Goal: Task Accomplishment & Management: Complete application form

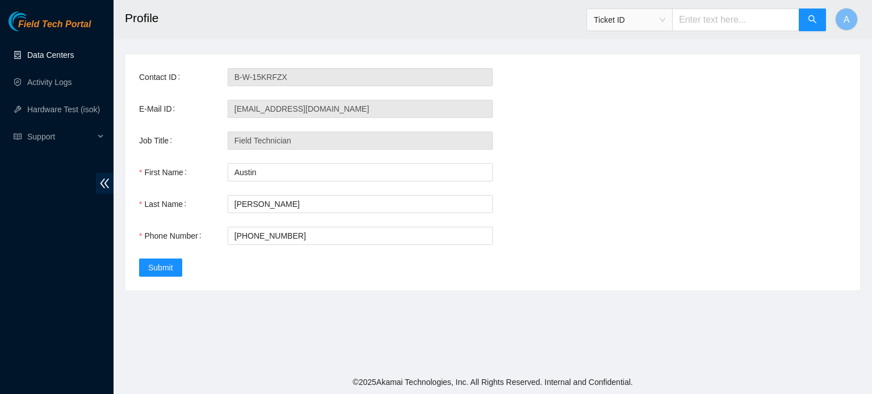
click at [60, 50] on link "Data Centers" at bounding box center [50, 54] width 47 height 9
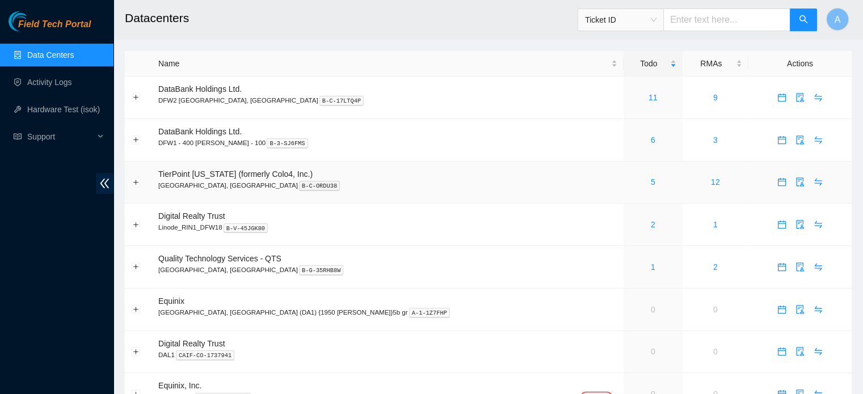
click at [630, 186] on div "5" at bounding box center [653, 182] width 47 height 12
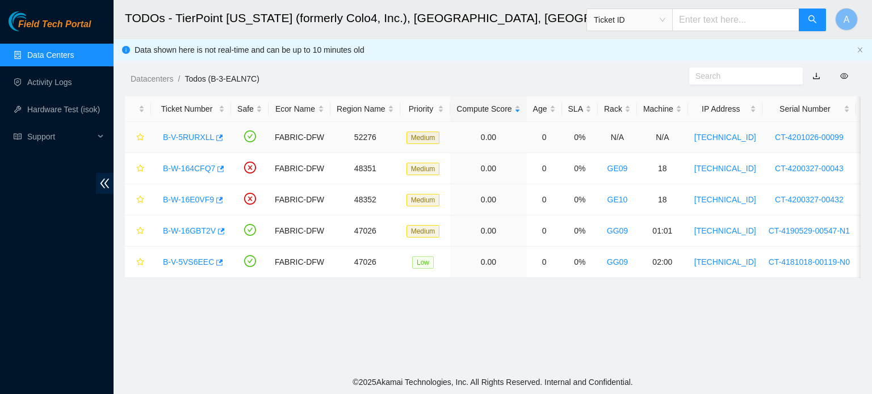
click at [194, 140] on link "B-V-5RURXLL" at bounding box center [188, 137] width 51 height 9
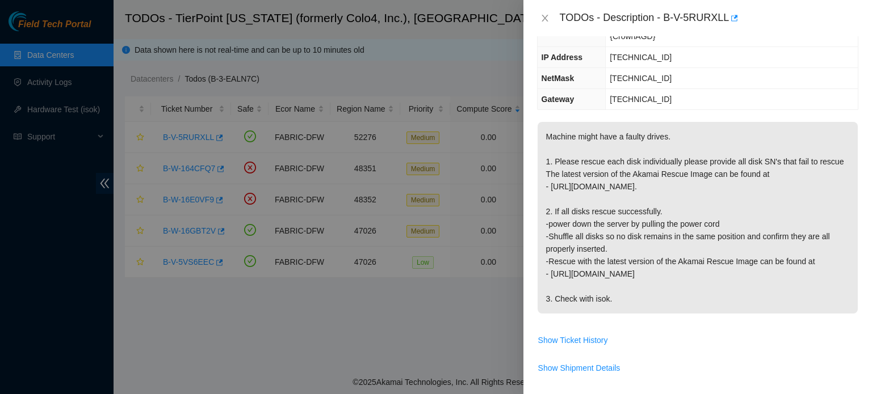
scroll to position [138, 0]
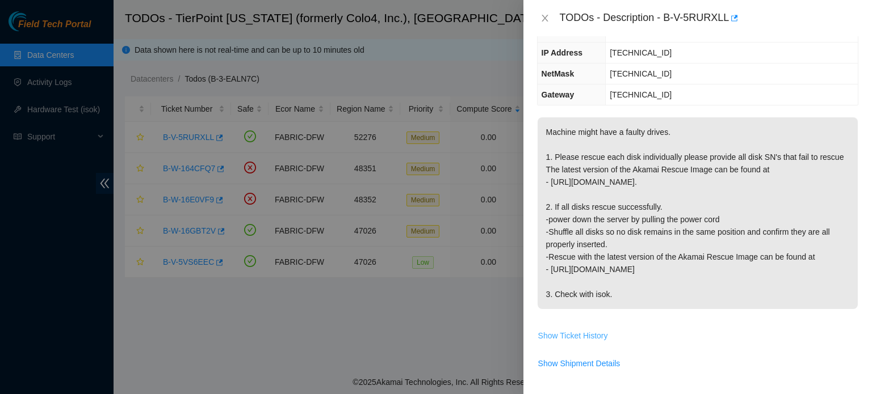
click at [585, 330] on span "Show Ticket History" at bounding box center [573, 336] width 70 height 12
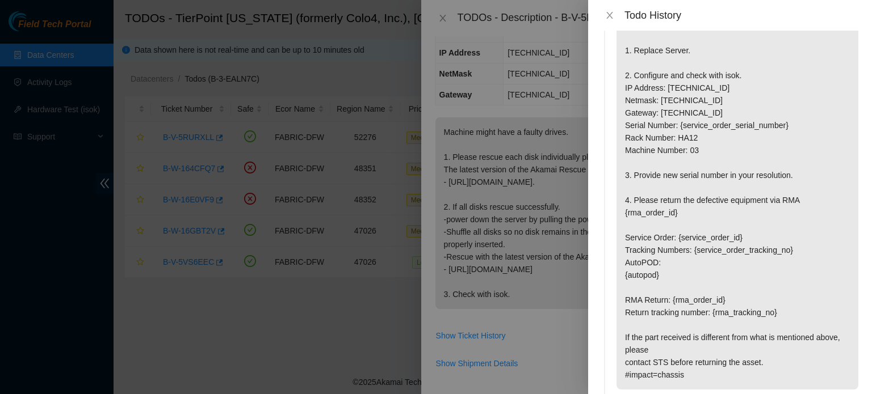
scroll to position [2417, 0]
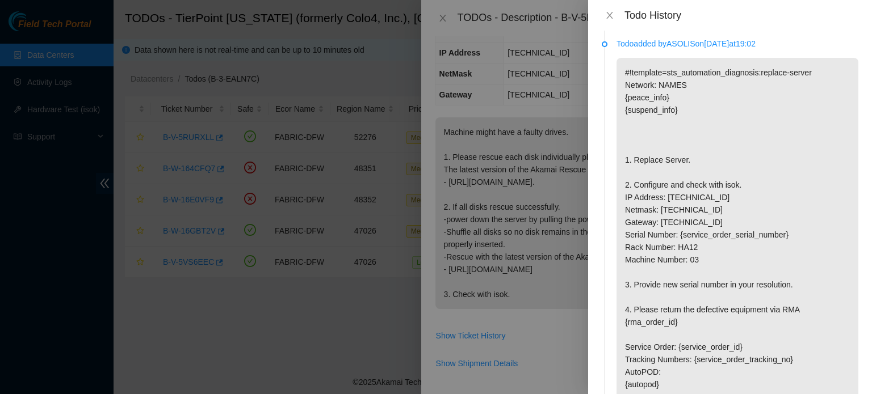
click at [536, 132] on div at bounding box center [436, 197] width 872 height 394
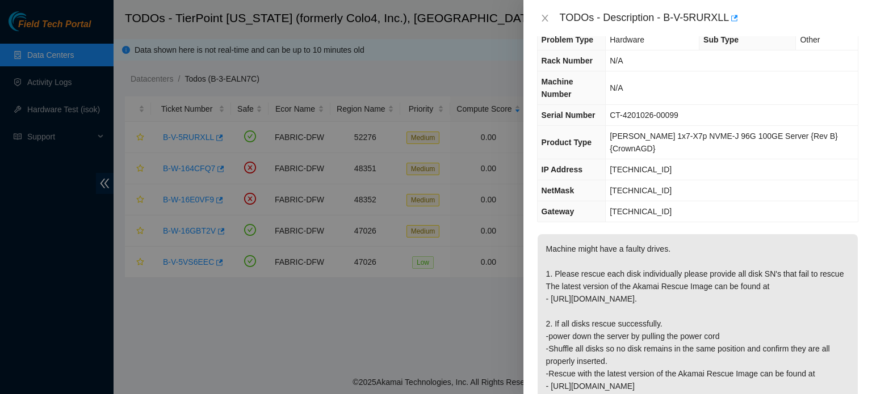
scroll to position [0, 0]
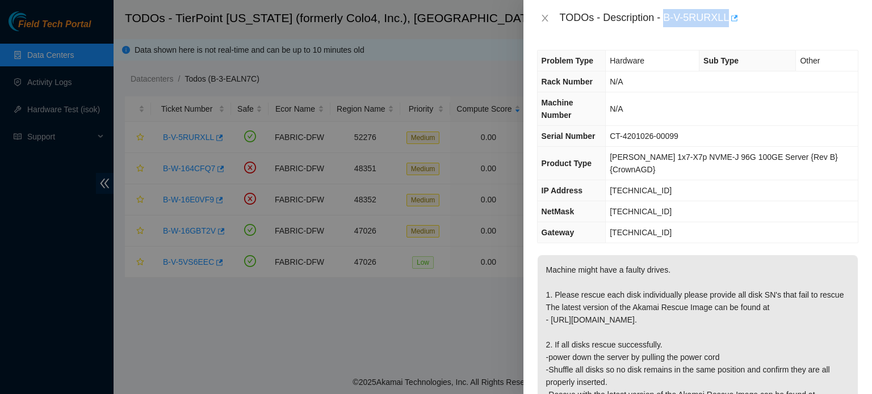
drag, startPoint x: 664, startPoint y: 18, endPoint x: 729, endPoint y: 19, distance: 64.7
click at [729, 19] on div "TODOs - Description - B-V-5RURXLL" at bounding box center [708, 18] width 298 height 18
copy div "B-V-5RURXLL"
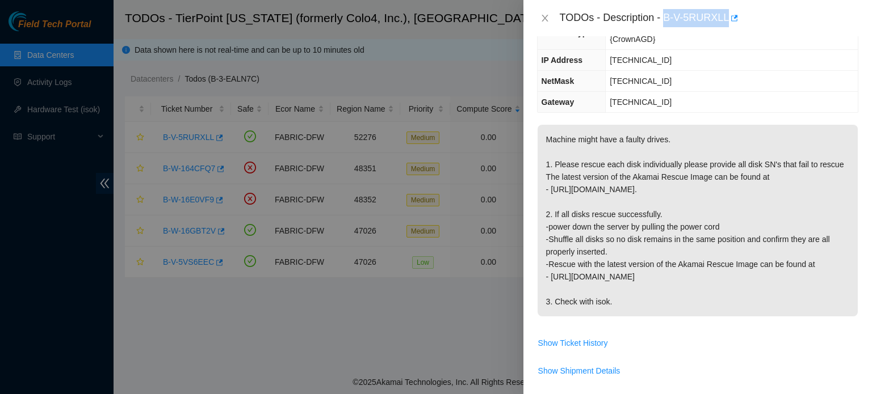
scroll to position [129, 0]
click at [488, 90] on div at bounding box center [436, 197] width 872 height 394
click at [543, 23] on div "TODOs - Description - B-V-5RURXLL" at bounding box center [697, 18] width 321 height 18
click at [541, 20] on icon "close" at bounding box center [544, 18] width 9 height 9
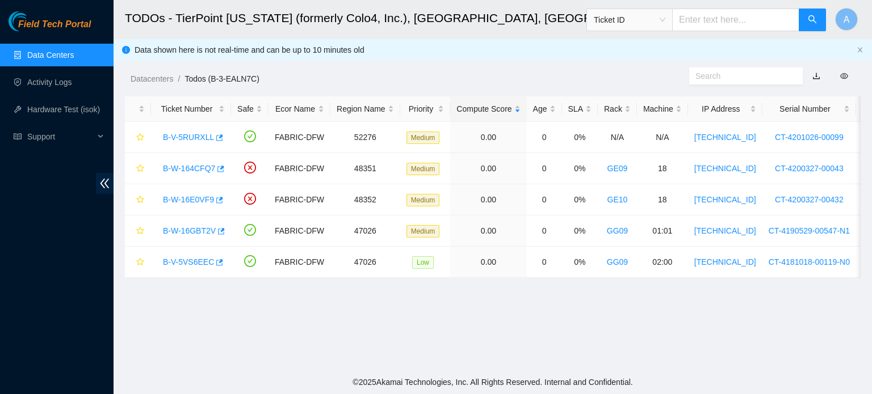
scroll to position [167, 0]
click at [179, 230] on link "B-W-16GBT2V" at bounding box center [189, 230] width 53 height 9
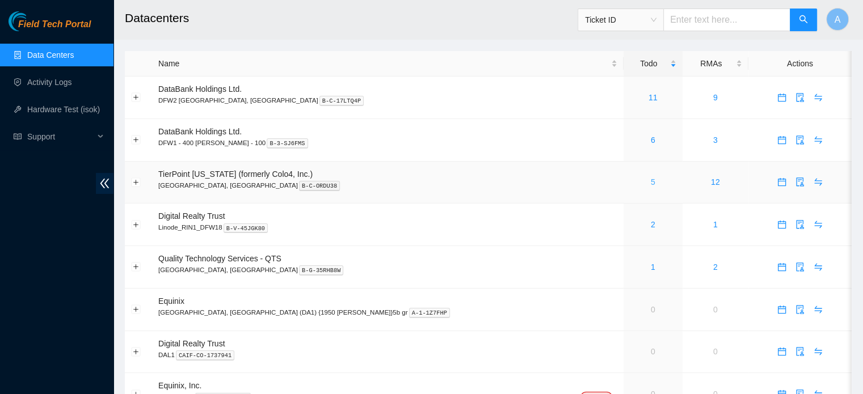
click at [651, 183] on link "5" at bounding box center [653, 182] width 5 height 9
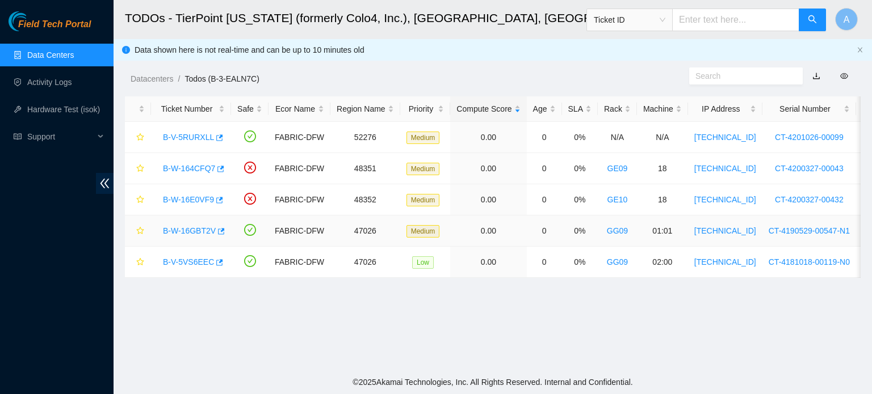
click at [202, 233] on link "B-W-16GBT2V" at bounding box center [189, 230] width 53 height 9
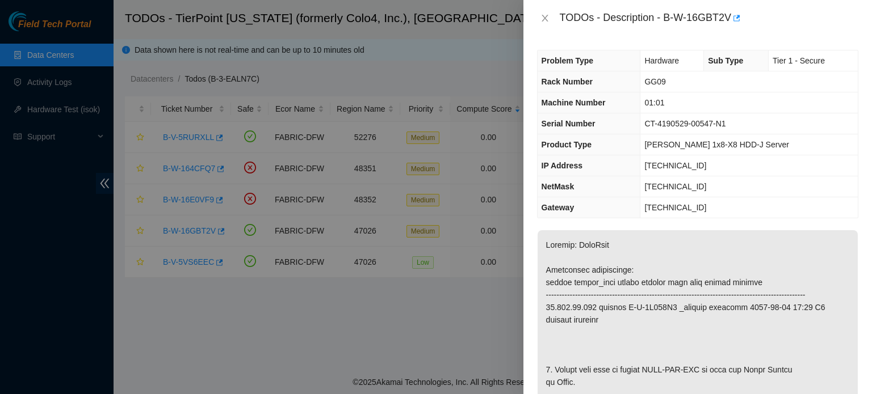
click at [739, 214] on td "[TECHNICAL_ID]" at bounding box center [748, 207] width 217 height 21
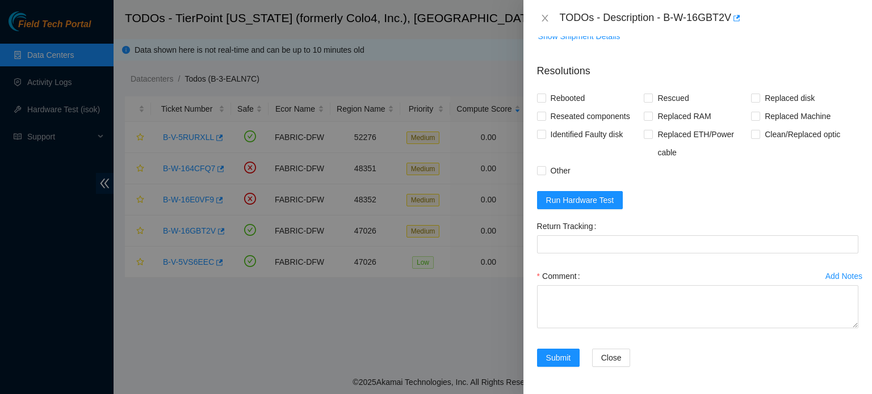
scroll to position [943, 0]
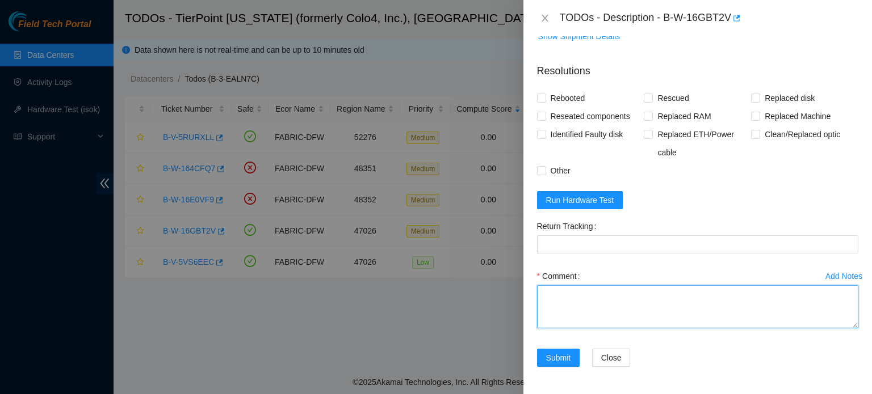
click at [629, 329] on textarea "Comment" at bounding box center [697, 306] width 321 height 43
paste textarea "Ticket: B-W-16GOFO0 New SN: Z1Z8N6Z9 Bad SN: ZC1BE3HN Service Order: B-V-5VUWW1…"
drag, startPoint x: 645, startPoint y: 332, endPoint x: 590, endPoint y: 330, distance: 54.5
click at [590, 329] on textarea "Ticket: B-W-16GOFO0 New SN: Z1Z8N6Z9 Bad SN: ZC1BE3HN Service Order: B-V-5VUWW1…" at bounding box center [697, 306] width 321 height 43
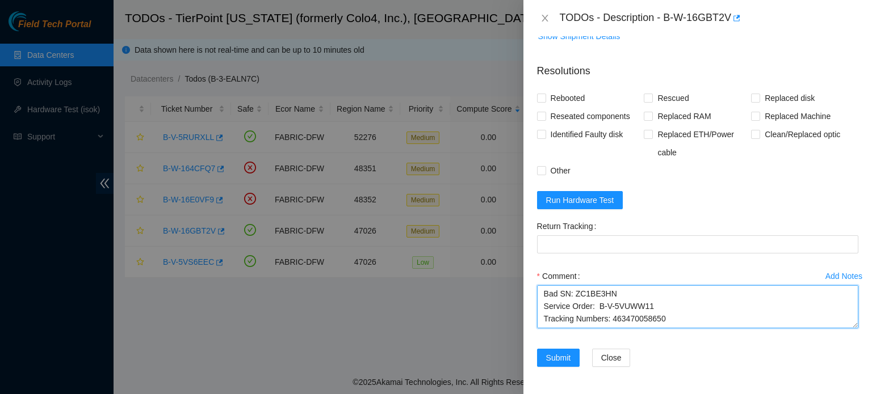
scroll to position [32, 0]
drag, startPoint x: 660, startPoint y: 340, endPoint x: 612, endPoint y: 333, distance: 49.4
click at [612, 329] on textarea "Ticket: B-W-16GOFO0 New SN: Z1Z8N6Z9 Bad SN: ZC1BE3HN Service Order: B-V-5VUWW1…" at bounding box center [697, 306] width 321 height 43
drag, startPoint x: 651, startPoint y: 331, endPoint x: 597, endPoint y: 335, distance: 53.5
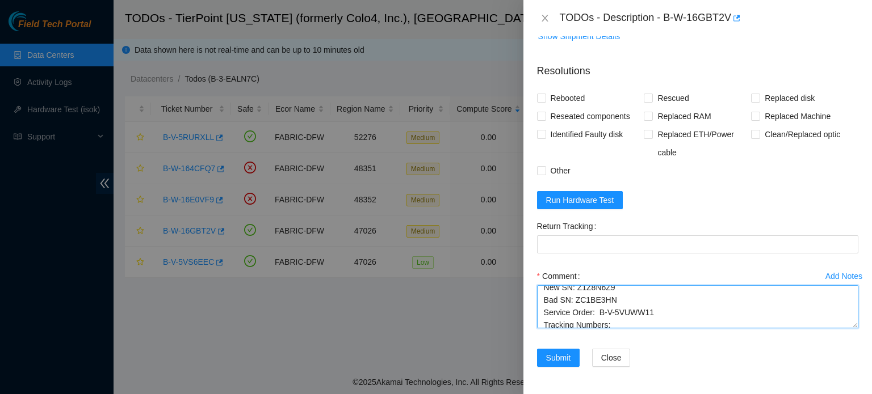
click at [597, 329] on textarea "Ticket: B-W-16GOFO0 New SN: Z1Z8N6Z9 Bad SN: ZC1BE3HN Service Order: B-V-5VUWW1…" at bounding box center [697, 306] width 321 height 43
drag, startPoint x: 612, startPoint y: 326, endPoint x: 572, endPoint y: 326, distance: 39.7
click at [572, 326] on textarea "Ticket: B-W-16GOFO0 New SN: Z1Z8N6Z9 Bad SN: ZC1BE3HN Service Order: Tracking N…" at bounding box center [697, 306] width 321 height 43
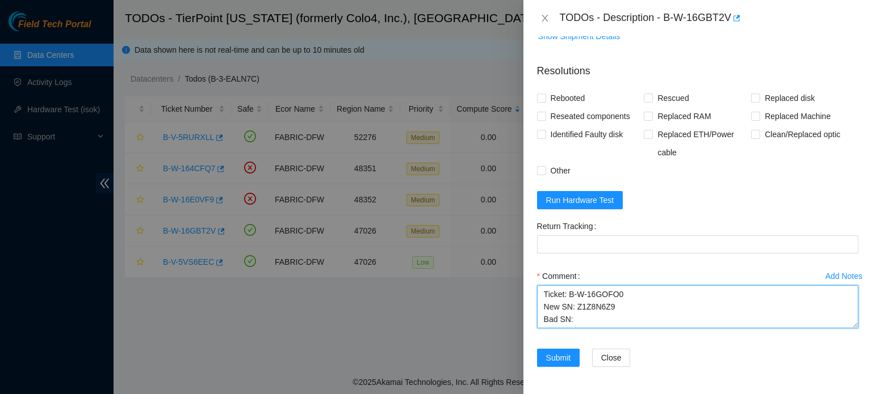
drag, startPoint x: 612, startPoint y: 329, endPoint x: 577, endPoint y: 329, distance: 35.2
click at [577, 329] on textarea "Ticket: B-W-16GOFO0 New SN: Z1Z8N6Z9 Bad SN: Service Order: Tracking Numbers: R…" at bounding box center [697, 306] width 321 height 43
drag, startPoint x: 622, startPoint y: 313, endPoint x: 568, endPoint y: 317, distance: 54.7
click at [568, 317] on textarea "Ticket: B-W-16GOFO0 New SN: Bad SN: Service Order: Tracking Numbers: RMA Return…" at bounding box center [697, 306] width 321 height 43
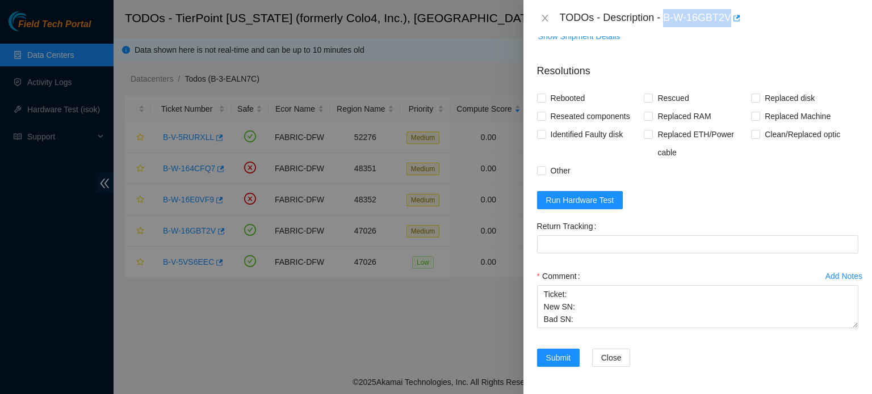
drag, startPoint x: 666, startPoint y: 17, endPoint x: 755, endPoint y: 14, distance: 89.1
click at [755, 14] on div "TODOs - Description - B-W-16GBT2V" at bounding box center [708, 18] width 298 height 18
copy div "B-W-16GBT2V"
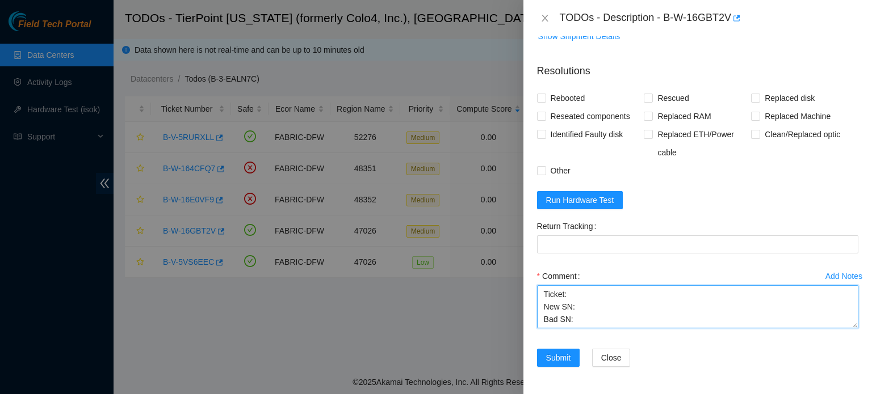
click at [574, 318] on textarea "Ticket: New SN: Bad SN: Service Order: Tracking Numbers: RMA Return: Return tra…" at bounding box center [697, 306] width 321 height 43
paste textarea "B-W-16GBT2V"
click at [577, 327] on textarea "Ticket: B-W-16GBT2V New SN: Bad SN: Service Order: Tracking Numbers: RMA Return…" at bounding box center [697, 306] width 321 height 43
click at [583, 325] on textarea "Ticket: B-W-16GBT2V New SN: Bad SN: Service Order: Tracking Numbers: RMA Return…" at bounding box center [697, 306] width 321 height 43
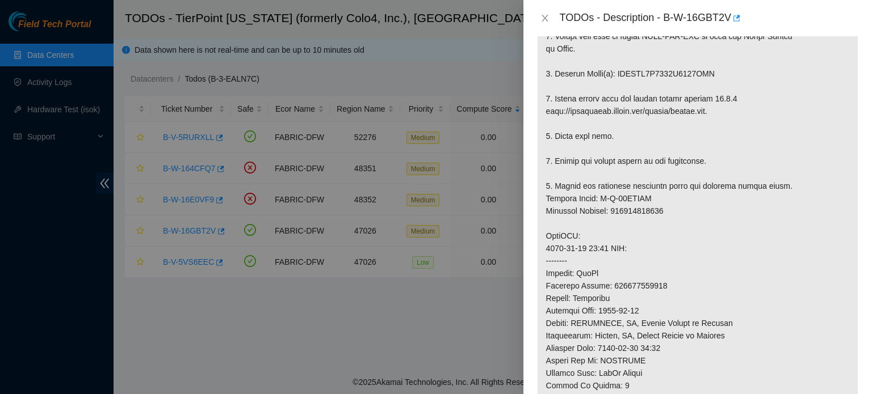
scroll to position [334, 0]
drag, startPoint x: 613, startPoint y: 83, endPoint x: 708, endPoint y: 85, distance: 94.8
click at [708, 85] on p at bounding box center [697, 224] width 320 height 654
copy p "WFKBXX1K0000K2240QZN"
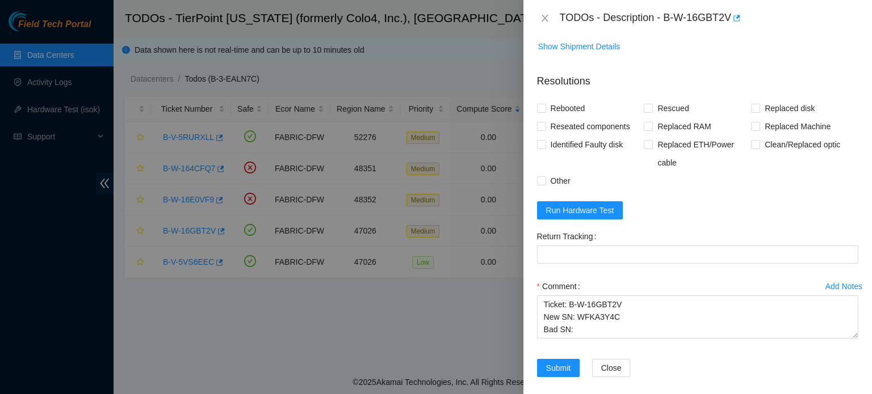
scroll to position [963, 0]
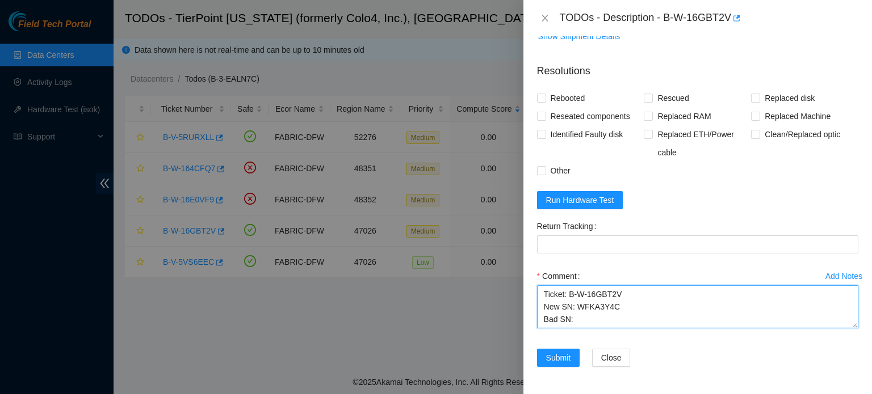
click at [581, 322] on textarea "Ticket: B-W-16GBT2V New SN: WFKA3Y4C Bad SN: Service Order: Tracking Numbers: R…" at bounding box center [697, 306] width 321 height 43
paste textarea "WFKBXX1K0000K2240QZN"
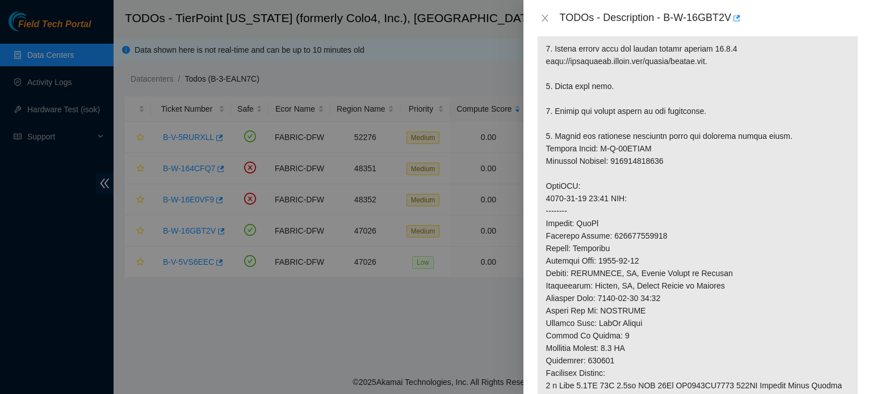
scroll to position [418, 0]
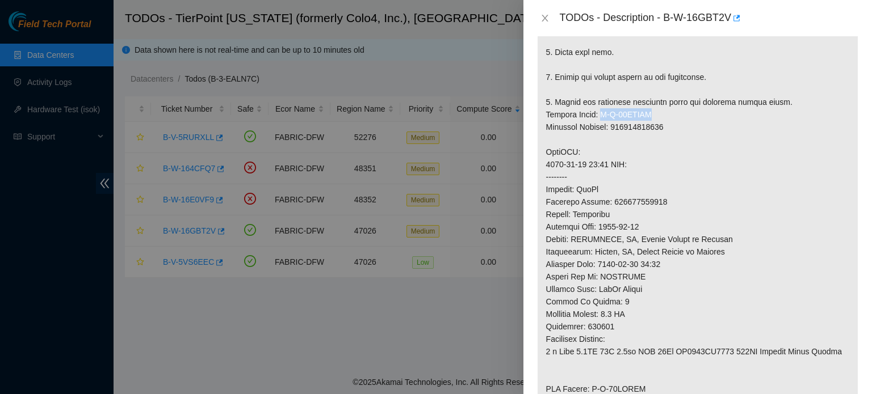
drag, startPoint x: 597, startPoint y: 124, endPoint x: 647, endPoint y: 127, distance: 50.6
click at [647, 127] on p at bounding box center [697, 140] width 320 height 654
copy p "B-W-16HRJEM"
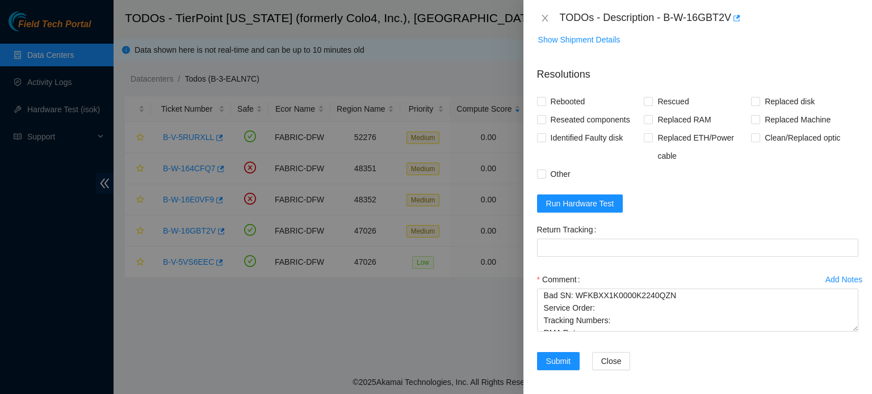
scroll to position [963, 0]
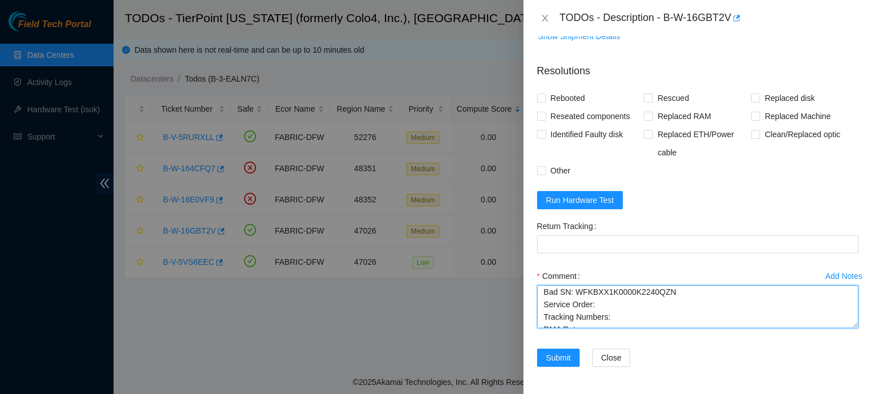
click at [598, 301] on textarea "Ticket: B-W-16GBT2V New SN: WFKA3Y4C Bad SN: WFKBXX1K0000K2240QZN Service Order…" at bounding box center [697, 306] width 321 height 43
click at [594, 304] on textarea "Ticket: B-W-16GBT2V New SN: WFKA3Y4C Bad SN: WFKBXX1K0000K2240QZN Service Order…" at bounding box center [697, 306] width 321 height 43
paste textarea "B-W-16HRJEM"
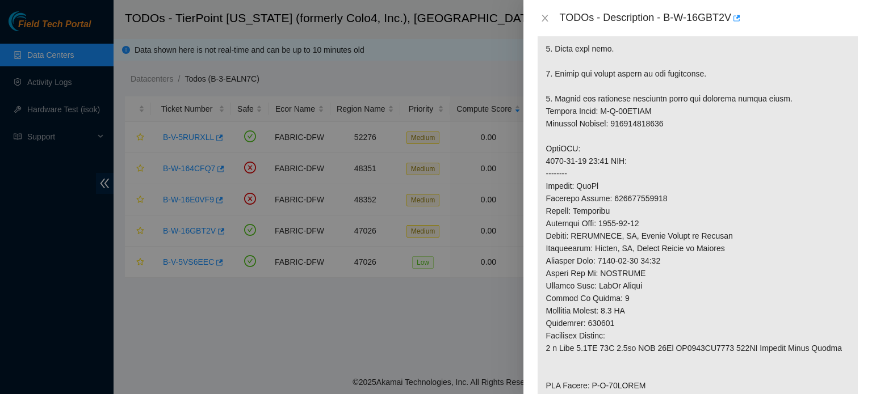
scroll to position [405, 0]
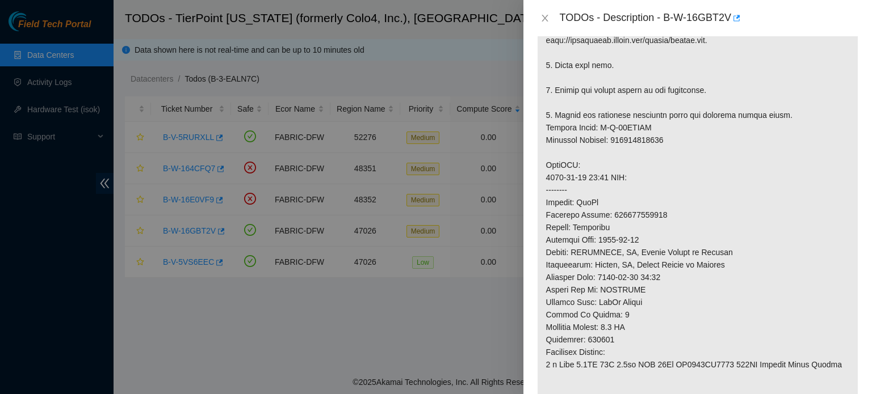
click at [629, 148] on p at bounding box center [697, 153] width 320 height 654
copy p "463470056999"
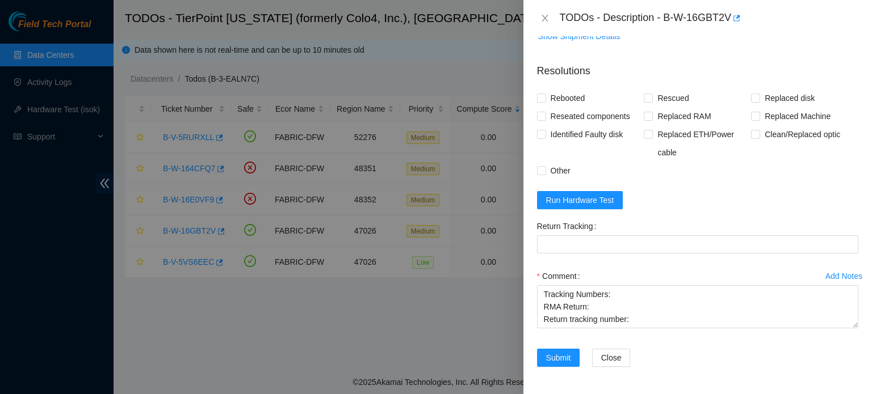
scroll to position [963, 0]
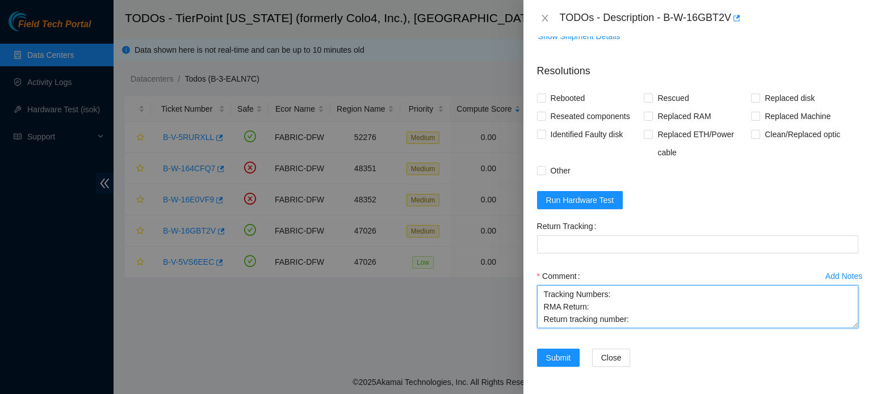
click at [611, 294] on textarea "Ticket: B-W-16GBT2V New SN: WFKA3Y4C Bad SN: WFKBXX1K0000K2240QZN Service Order…" at bounding box center [697, 306] width 321 height 43
paste textarea "463470056999"
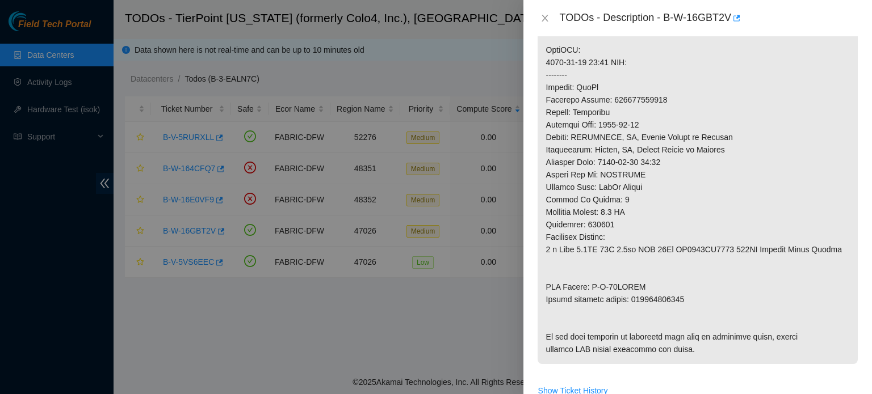
scroll to position [519, 0]
drag, startPoint x: 591, startPoint y: 300, endPoint x: 642, endPoint y: 300, distance: 51.1
click at [642, 300] on p at bounding box center [697, 39] width 320 height 654
copy p "B-W-16HRJEV"
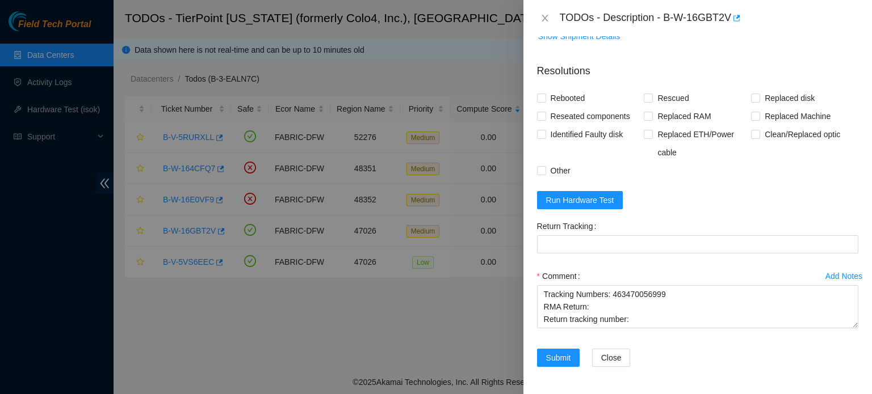
scroll to position [963, 0]
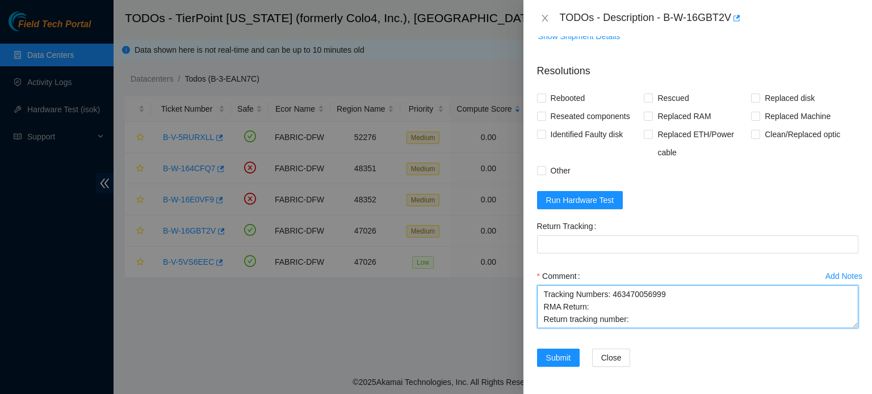
click at [590, 306] on textarea "Ticket: B-W-16GBT2V New SN: WFKA3Y4C Bad SN: WFKBXX1K0000K2240QZN Service Order…" at bounding box center [697, 306] width 321 height 43
paste textarea "B-W-16HRJEV"
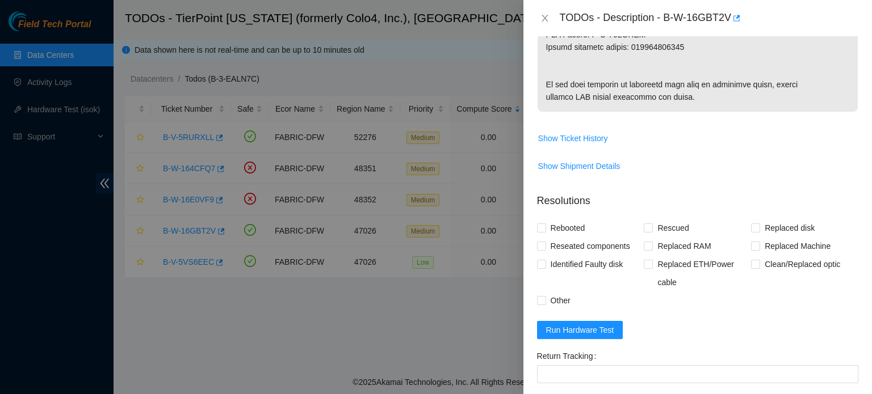
scroll to position [763, 0]
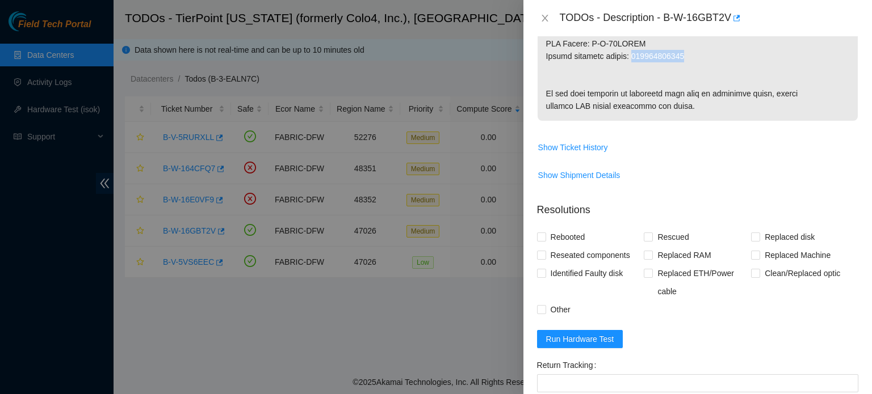
drag, startPoint x: 633, startPoint y: 68, endPoint x: 683, endPoint y: 68, distance: 49.9
copy p "463470057002"
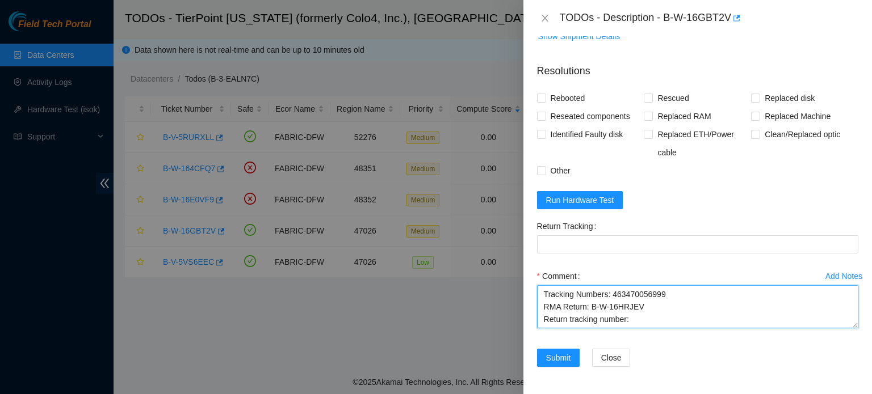
click at [630, 321] on textarea "Ticket: B-W-16GBT2V New SN: WFKA3Y4C Bad SN: WFKBXX1K0000K2240QZN Service Order…" at bounding box center [697, 306] width 321 height 43
paste textarea "463470057002"
drag, startPoint x: 545, startPoint y: 292, endPoint x: 729, endPoint y: 344, distance: 191.0
click at [729, 344] on div "Add Notes Comment Ticket: B-W-16GBT2V New SN: WFKA3Y4C Bad SN: WFKBXX1K0000K224…" at bounding box center [697, 308] width 330 height 82
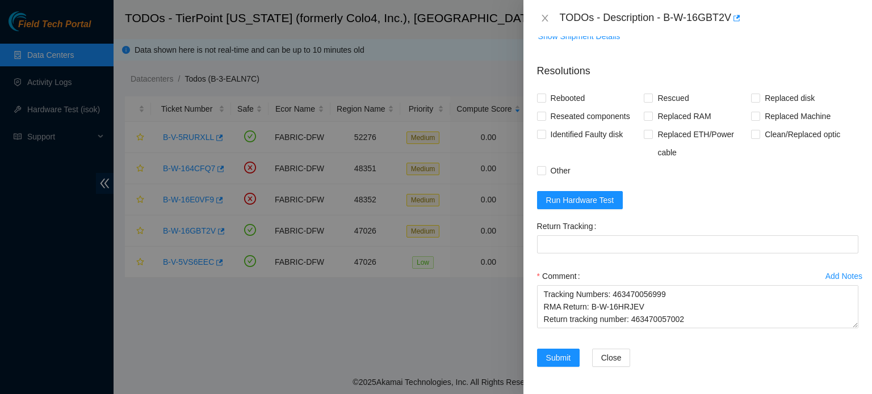
click at [713, 342] on div "Add Notes Comment Ticket: B-W-16GBT2V New SN: WFKA3Y4C Bad SN: WFKBXX1K0000K224…" at bounding box center [697, 308] width 330 height 82
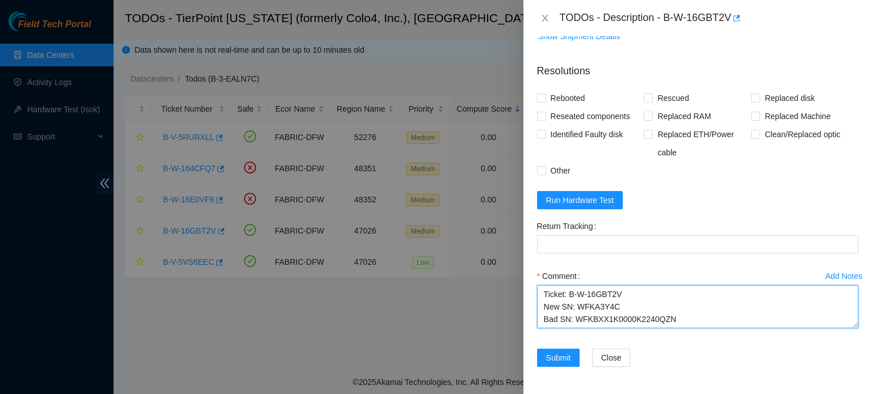
click at [544, 292] on textarea "Ticket: B-W-16GBT2V New SN: WFKA3Y4C Bad SN: WFKBXX1K0000K2240QZN Service Order…" at bounding box center [697, 306] width 321 height 43
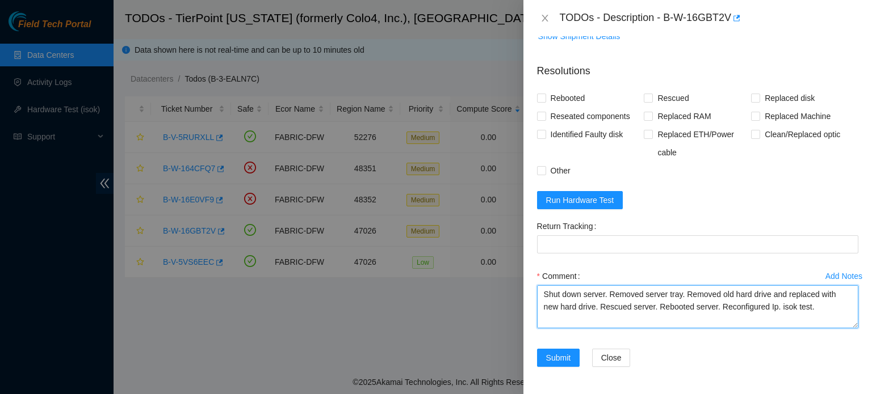
scroll to position [87, 0]
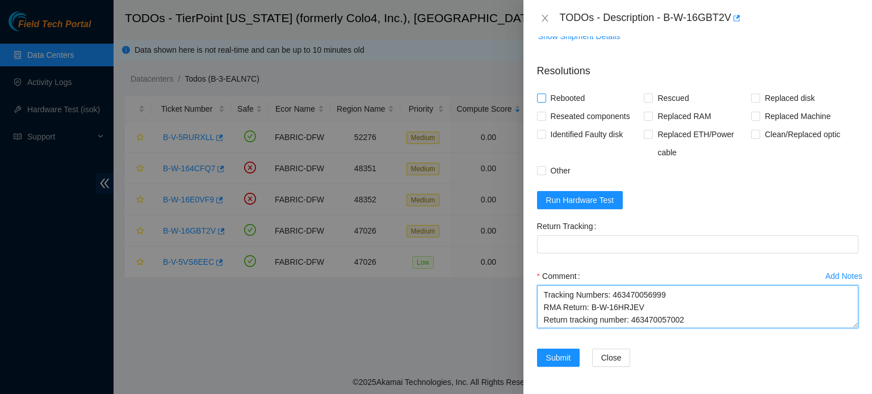
type textarea "Shut down server. Removed server tray. Removed old hard drive and replaced with…"
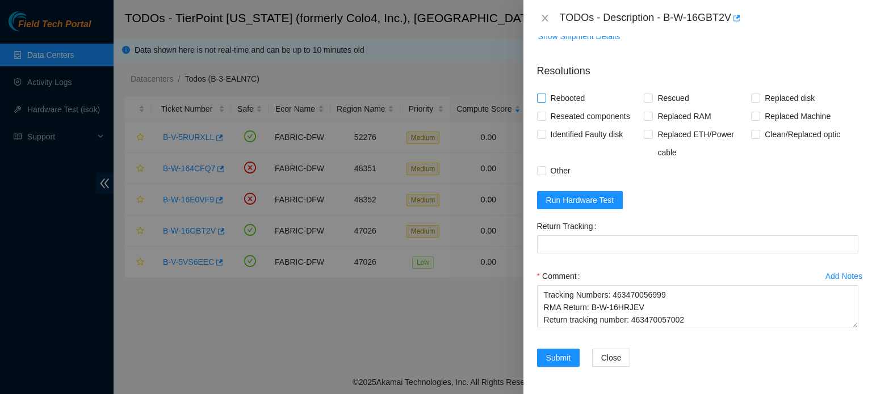
click at [558, 97] on span "Rebooted" at bounding box center [568, 98] width 44 height 18
click at [545, 97] on input "Rebooted" at bounding box center [541, 98] width 8 height 8
checkbox input "true"
click at [679, 96] on span "Rescued" at bounding box center [673, 98] width 40 height 18
click at [651, 96] on input "Rescued" at bounding box center [647, 98] width 8 height 8
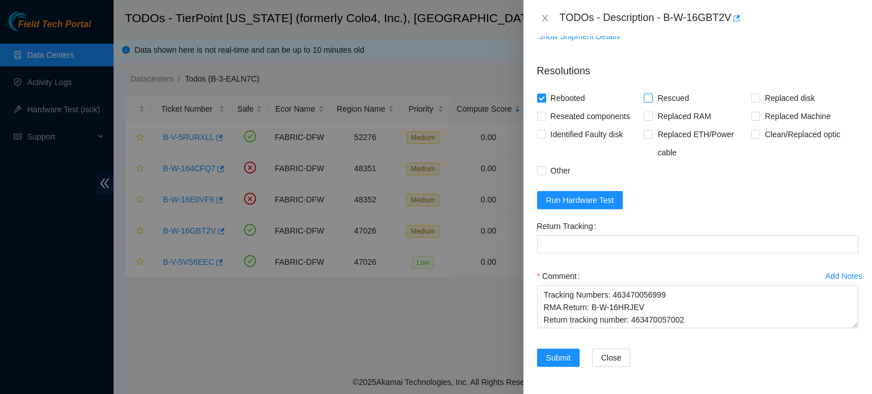
checkbox input "true"
click at [786, 99] on span "Replaced disk" at bounding box center [789, 98] width 59 height 18
click at [759, 99] on input "Replaced disk" at bounding box center [755, 98] width 8 height 8
checkbox input "true"
click at [564, 161] on div "Identified Faulty disk" at bounding box center [590, 143] width 107 height 36
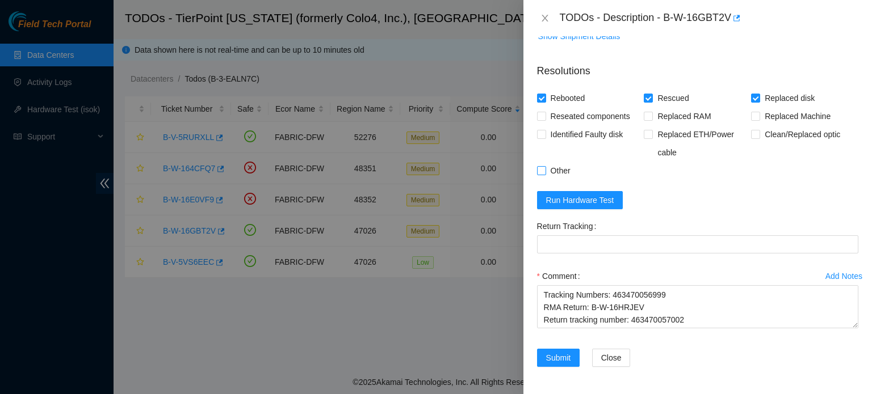
click at [549, 170] on span "Other" at bounding box center [560, 171] width 29 height 18
click at [545, 170] on input "Other" at bounding box center [541, 170] width 8 height 8
checkbox input "true"
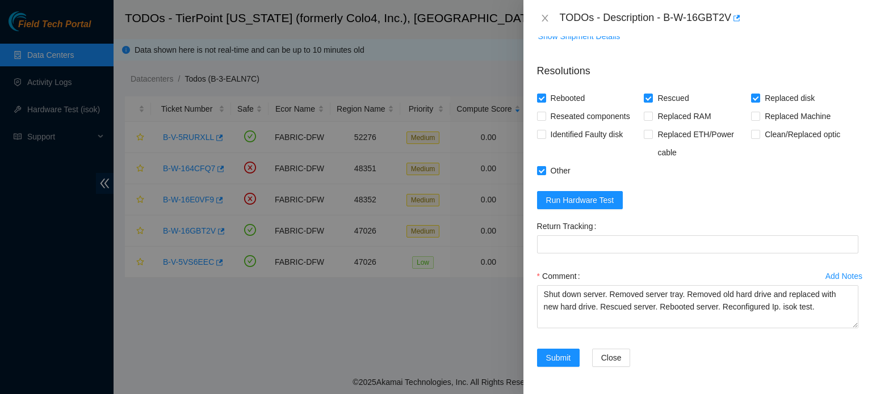
scroll to position [962, 0]
click at [583, 200] on span "Run Hardware Test" at bounding box center [580, 200] width 68 height 12
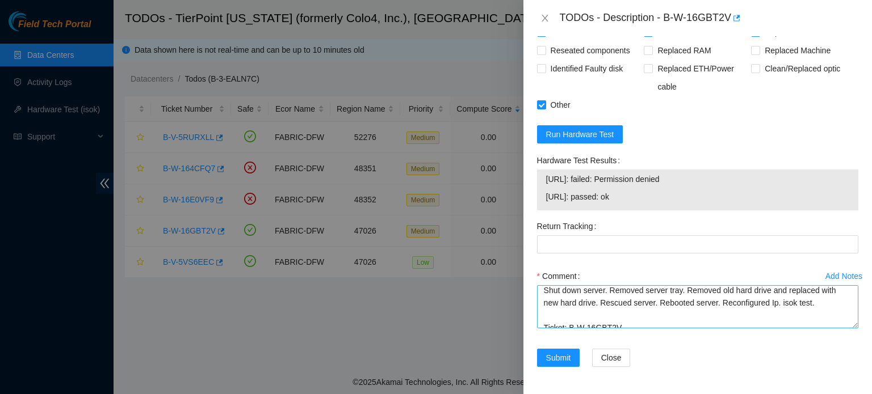
scroll to position [0, 0]
click at [680, 297] on textarea "Shut down server. Removed server tray. Removed old hard drive and replaced with…" at bounding box center [697, 306] width 321 height 43
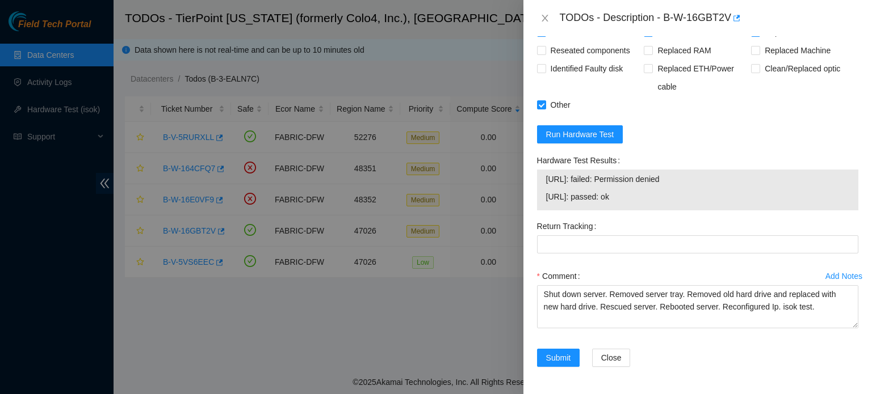
drag, startPoint x: 545, startPoint y: 195, endPoint x: 635, endPoint y: 200, distance: 90.3
click at [635, 200] on td "[URL]: passed: ok" at bounding box center [697, 199] width 304 height 18
copy span "[URL]: passed: ok"
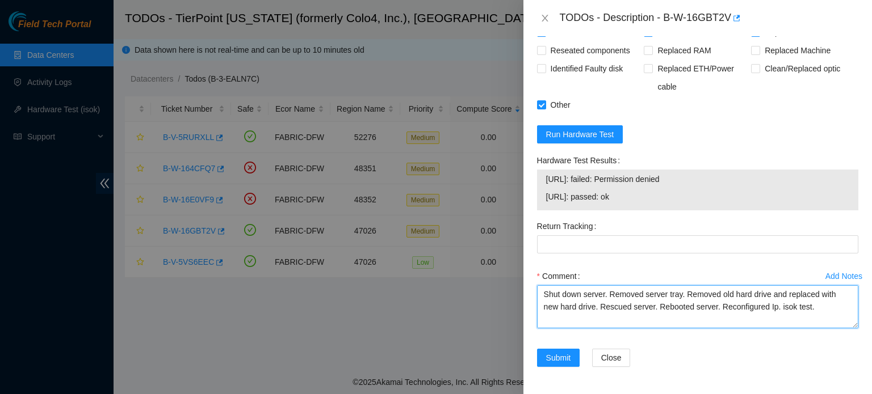
click at [805, 312] on textarea "Shut down server. Removed server tray. Removed old hard drive and replaced with…" at bounding box center [697, 306] width 321 height 43
click at [813, 312] on textarea "Shut down server. Removed server tray. Removed old hard drive and replaced with…" at bounding box center [697, 306] width 321 height 43
paste textarea "[URL]: passed: ok"
click at [558, 318] on textarea "Shut down server. Removed server tray. Removed old hard drive and replaced with…" at bounding box center [697, 306] width 321 height 43
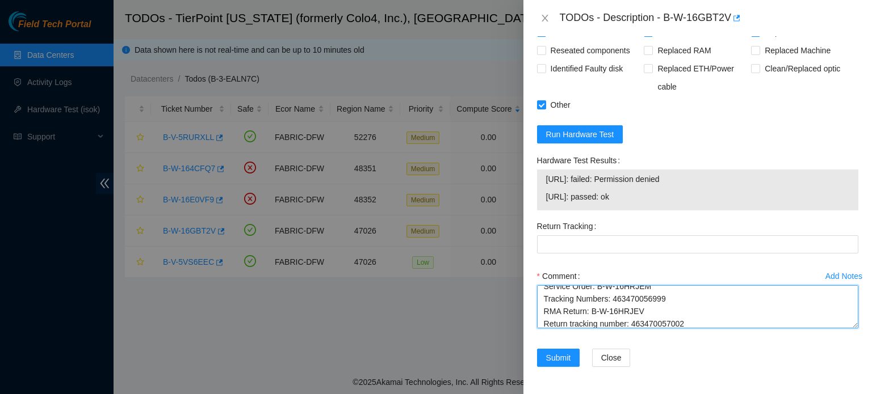
scroll to position [100, 0]
type textarea "Shut down server. Removed server tray. Removed old hard drive and replaced with…"
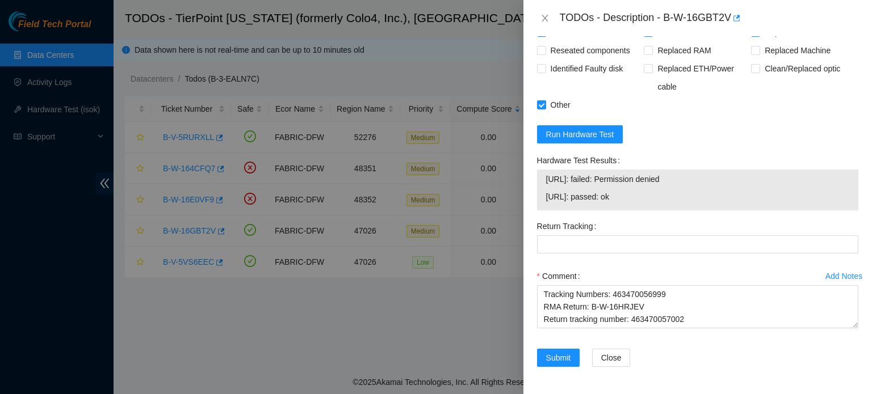
click at [480, 386] on div at bounding box center [436, 197] width 872 height 394
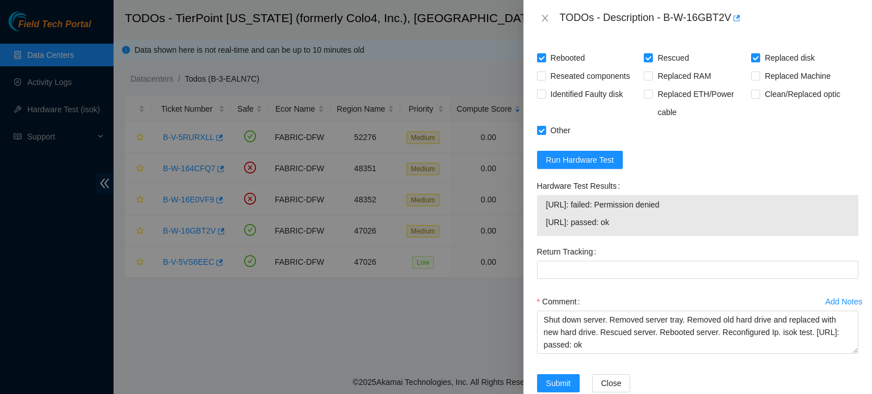
scroll to position [1029, 0]
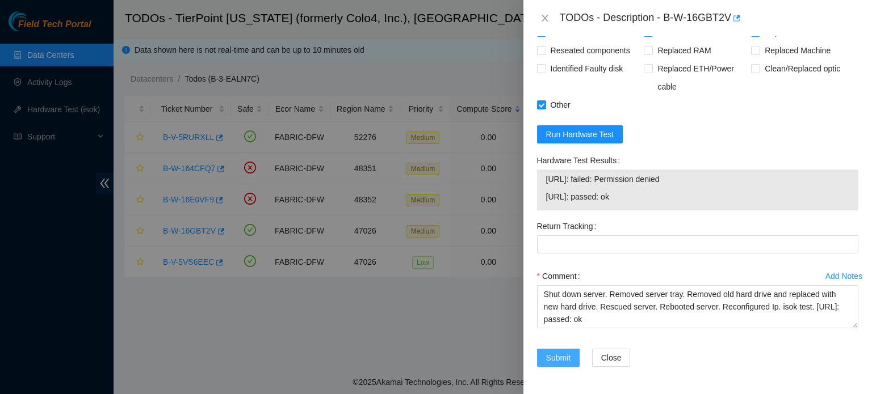
click at [557, 360] on span "Submit" at bounding box center [558, 358] width 25 height 12
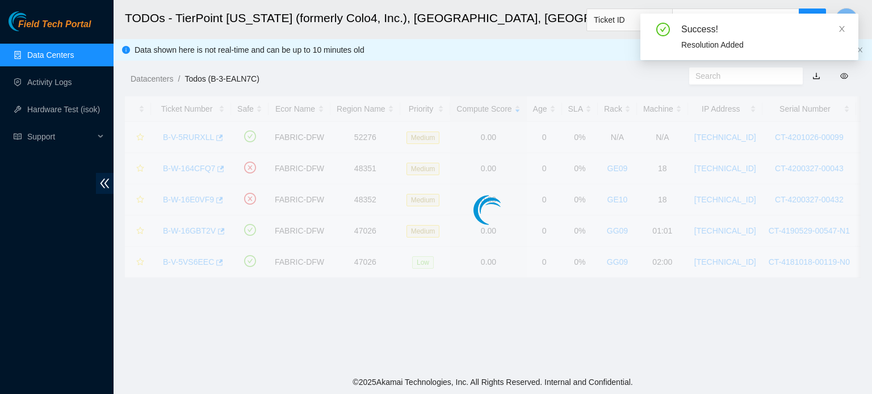
scroll to position [311, 0]
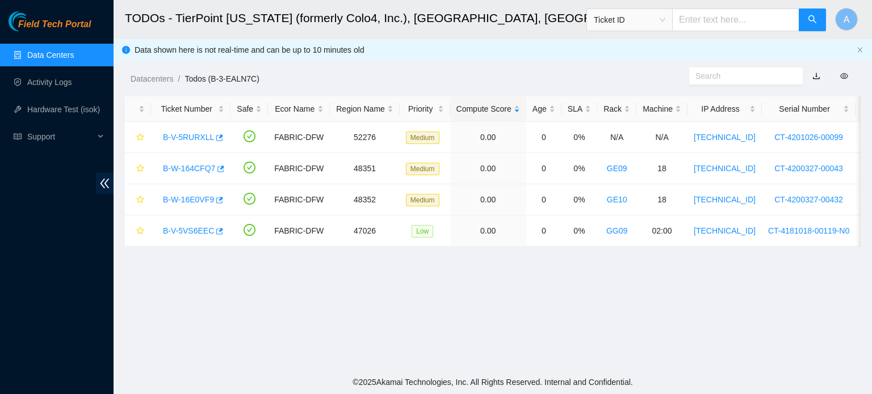
click at [74, 52] on link "Data Centers" at bounding box center [50, 54] width 47 height 9
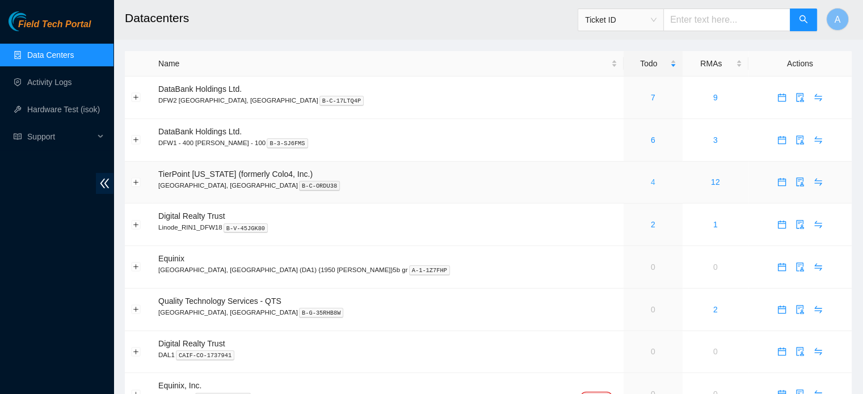
click at [651, 186] on link "4" at bounding box center [653, 182] width 5 height 9
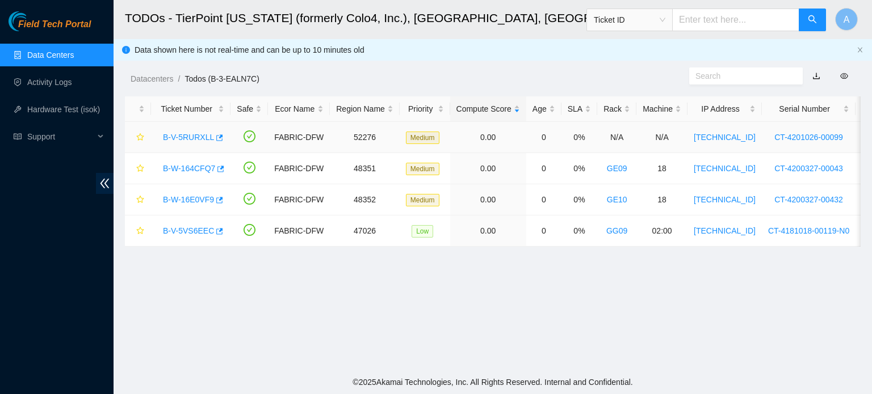
click at [204, 136] on link "B-V-5RURXLL" at bounding box center [188, 137] width 51 height 9
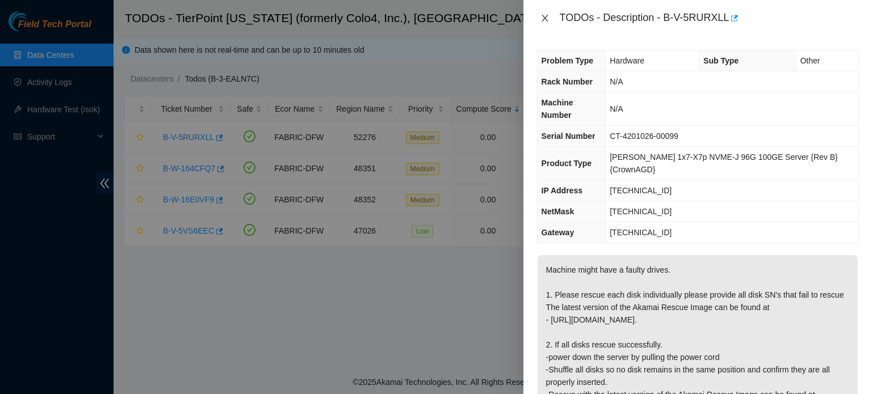
click at [544, 20] on icon "close" at bounding box center [544, 18] width 9 height 9
